Goal: Obtain resource: Obtain resource

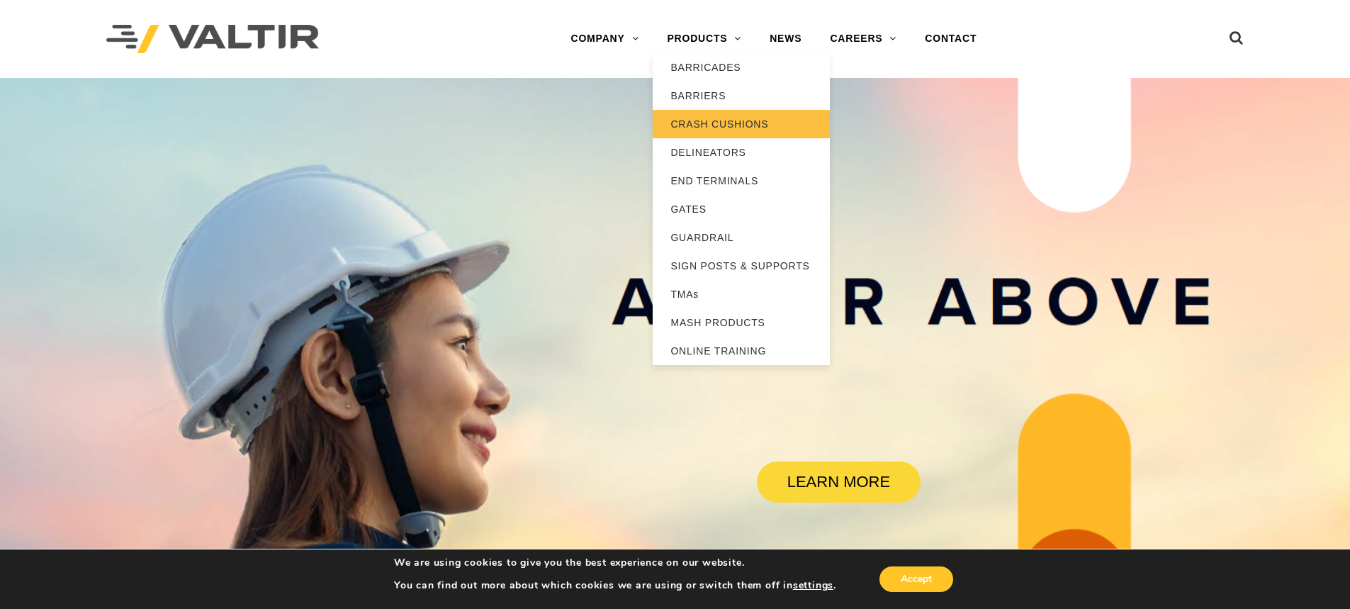
click at [704, 123] on link "CRASH CUSHIONS" at bounding box center [741, 124] width 177 height 28
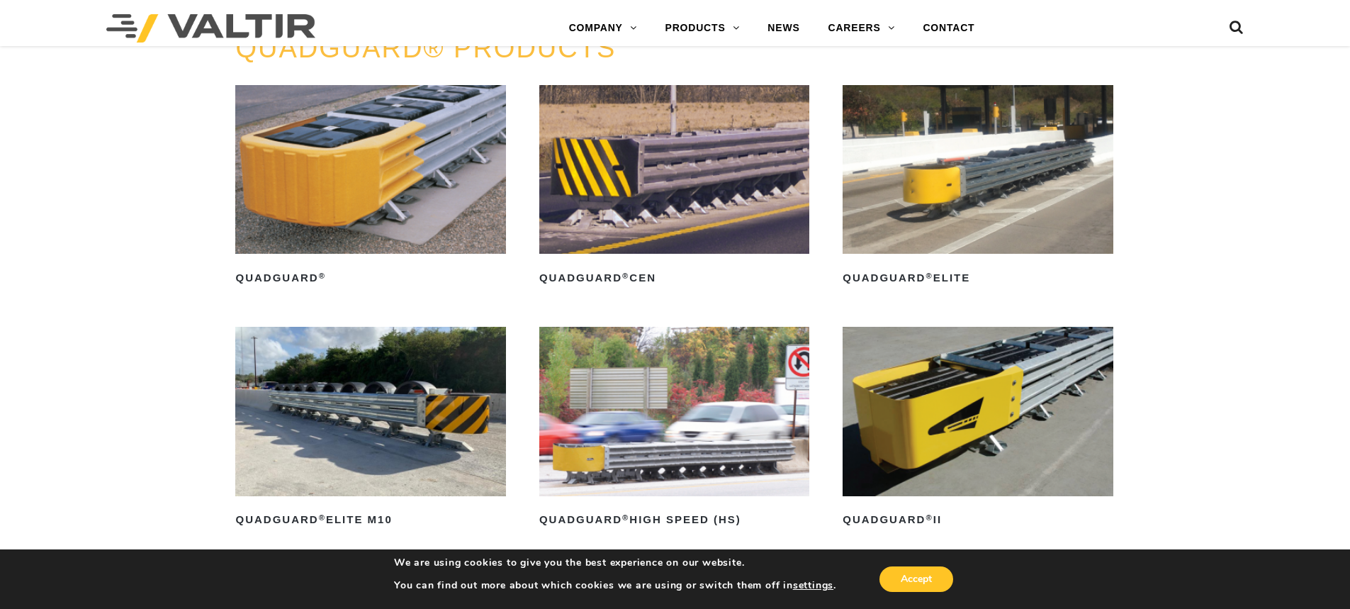
scroll to position [1063, 0]
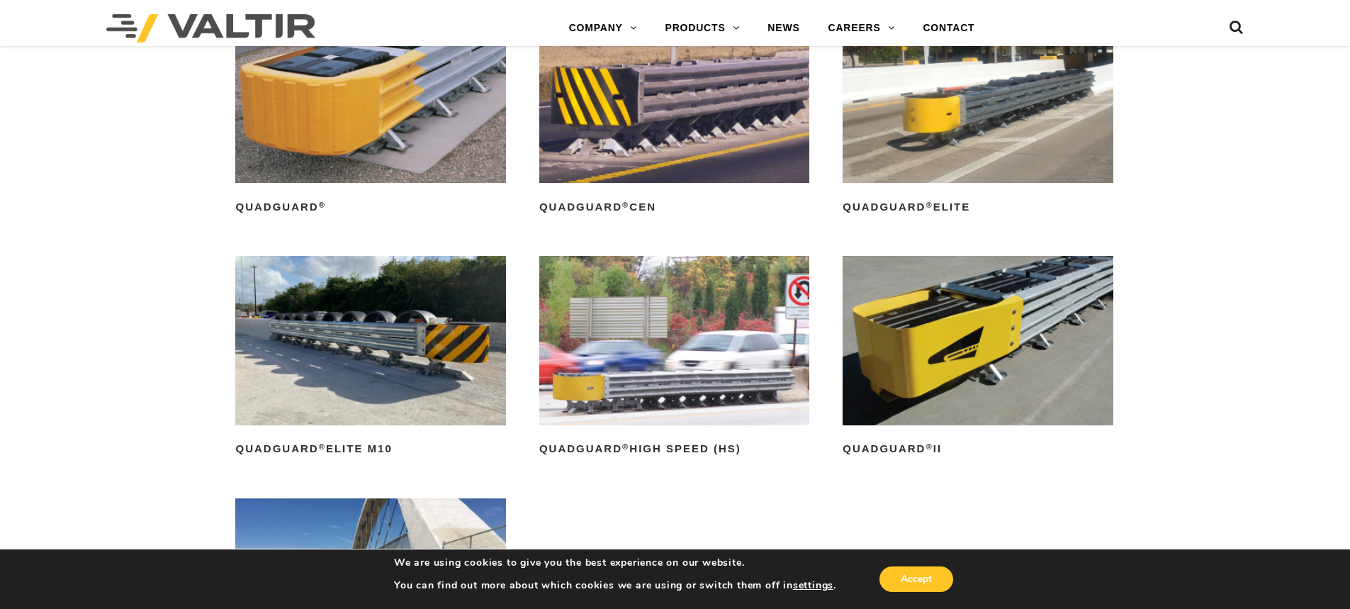
click at [1016, 348] on img at bounding box center [978, 340] width 270 height 169
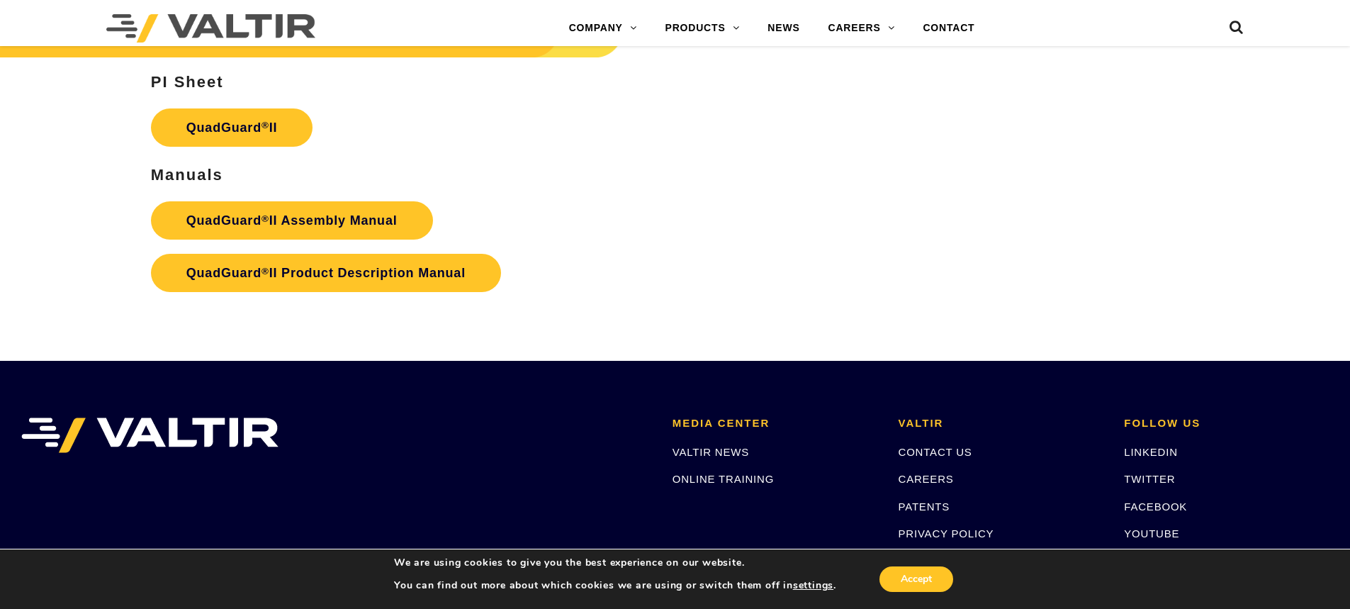
scroll to position [2906, 0]
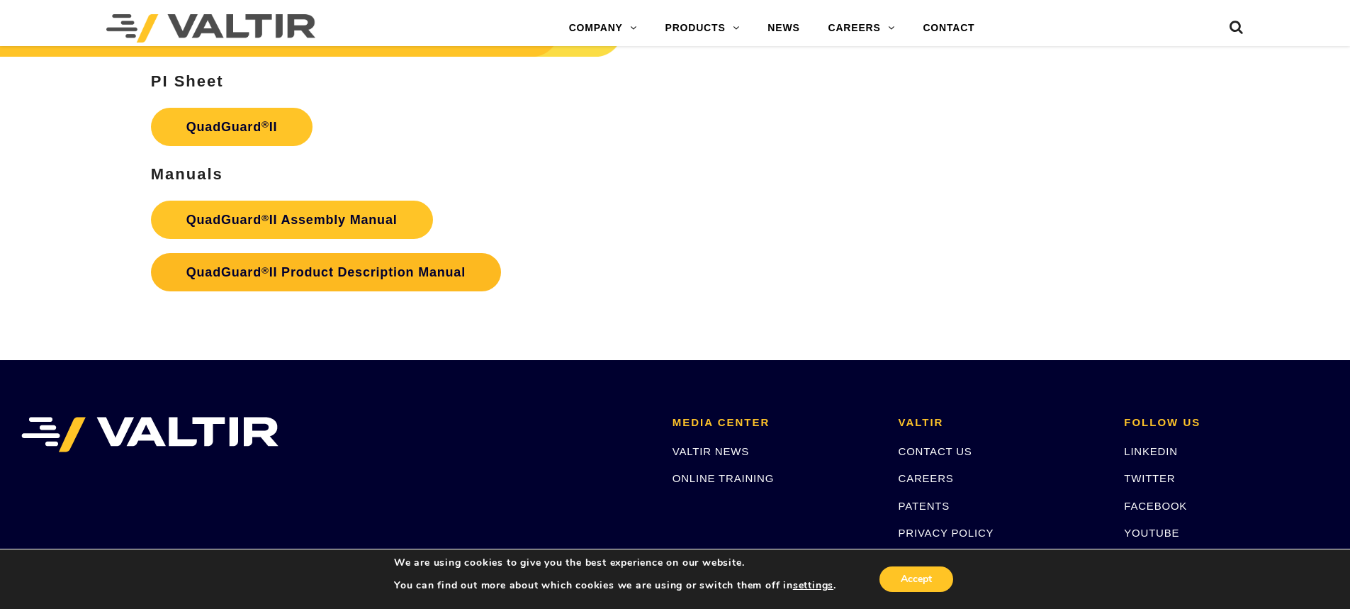
click at [320, 263] on link "QuadGuard ® II Product Description Manual" at bounding box center [326, 272] width 350 height 38
